Goal: Browse casually

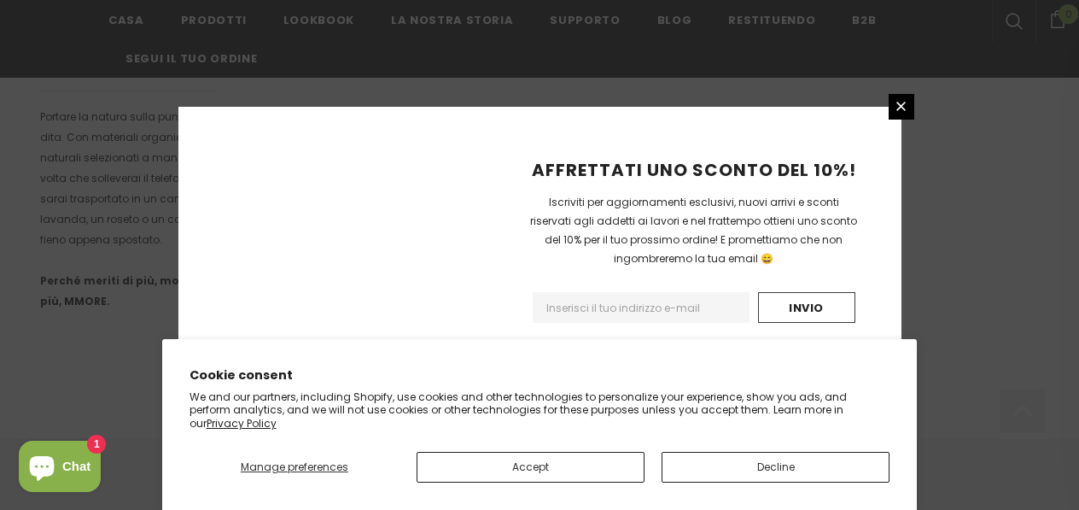
scroll to position [1275, 0]
